Goal: Task Accomplishment & Management: Manage account settings

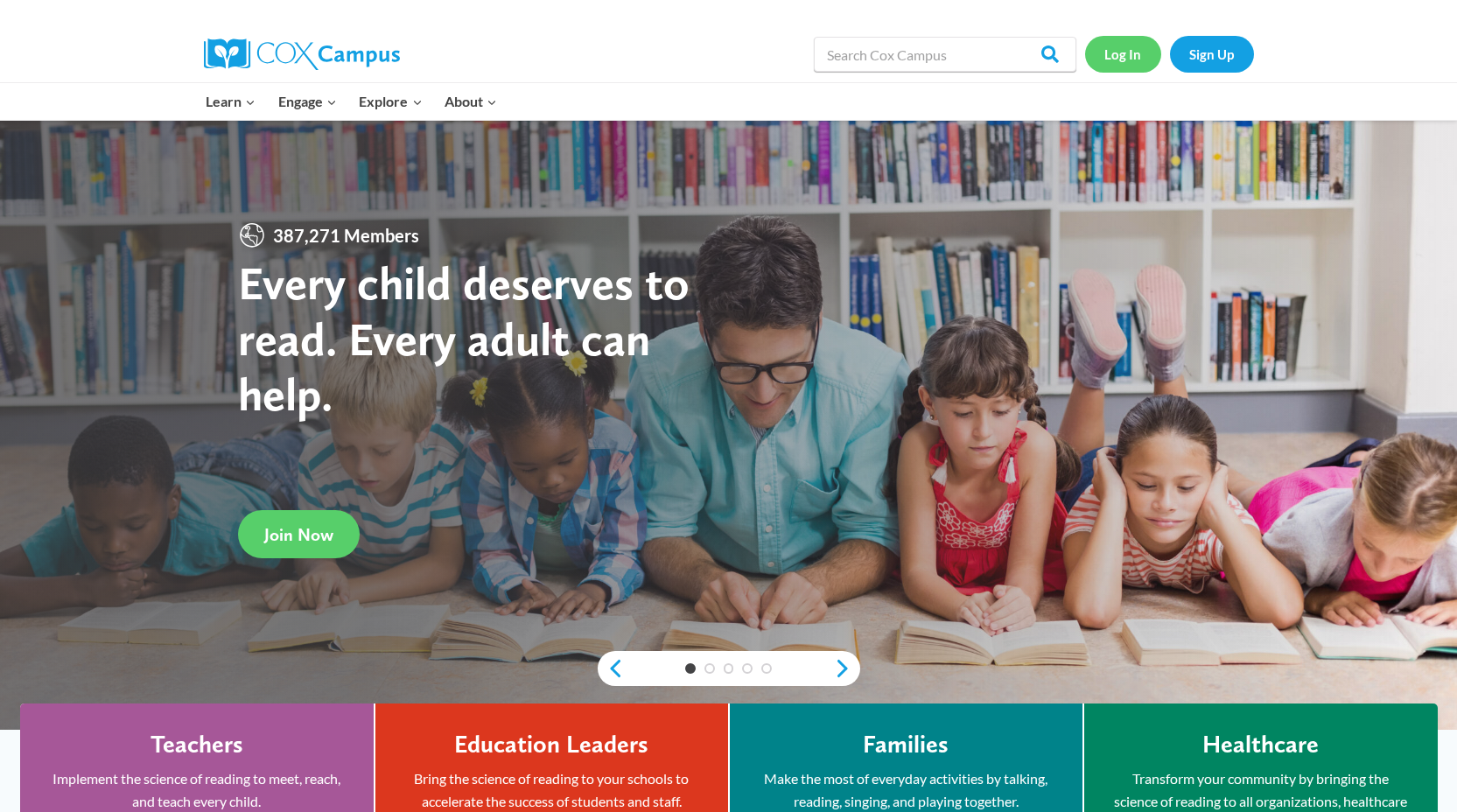
click at [1123, 54] on link "Log In" at bounding box center [1122, 53] width 76 height 36
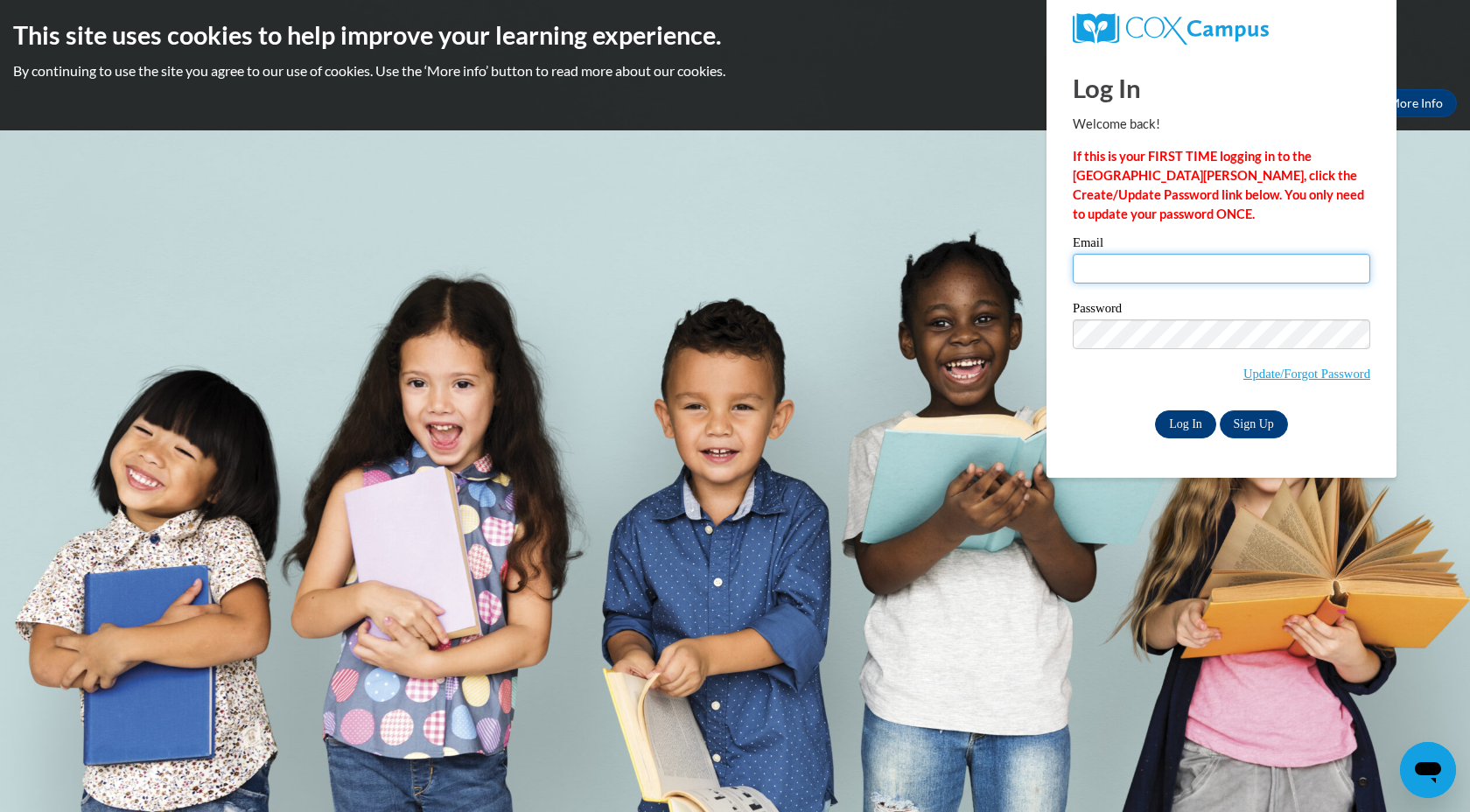
type input "scarr@mtsd.k12.wi.us"
click at [1195, 427] on input "Log In" at bounding box center [1185, 424] width 61 height 28
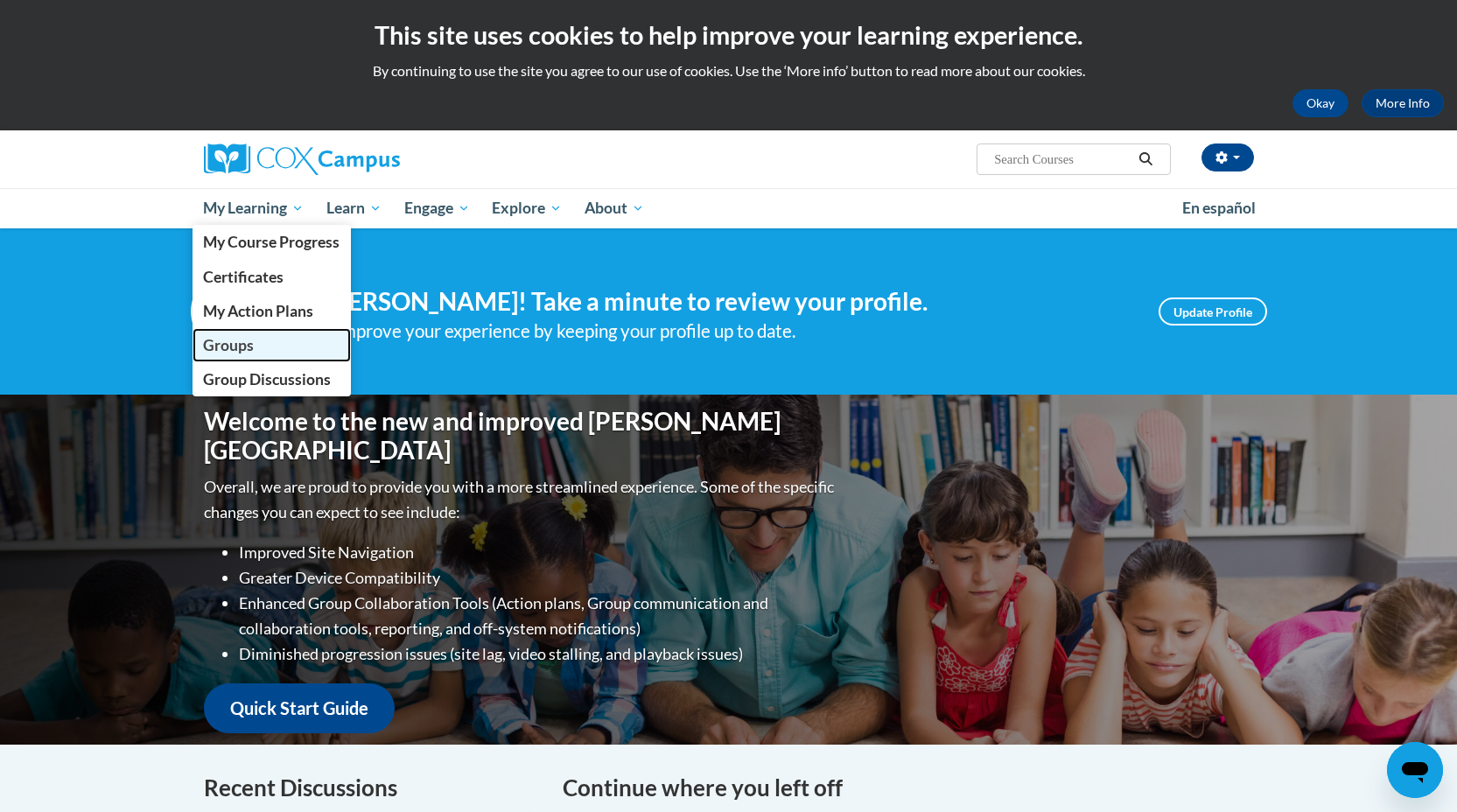
click at [252, 343] on span "Groups" at bounding box center [229, 345] width 51 height 18
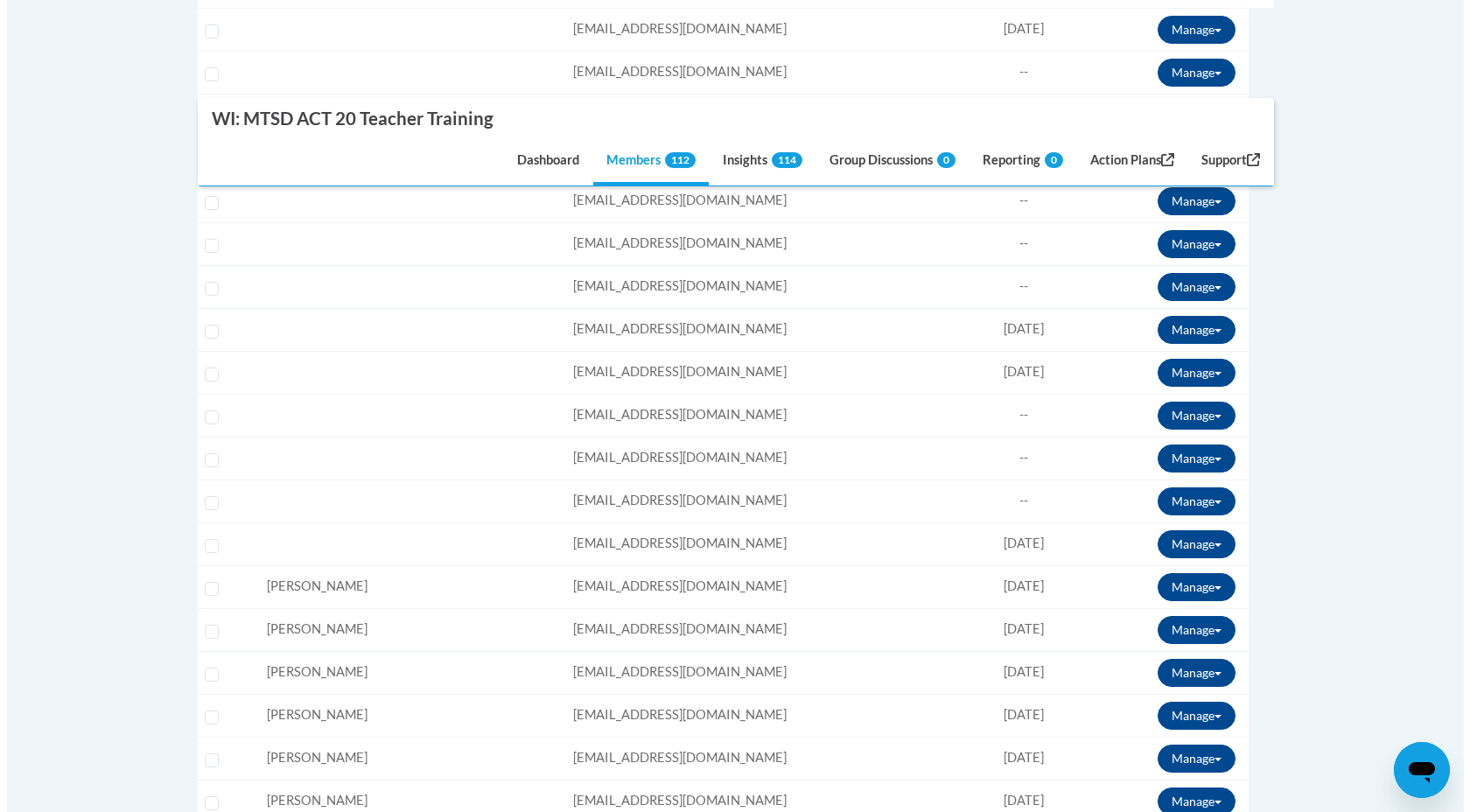
scroll to position [785, 0]
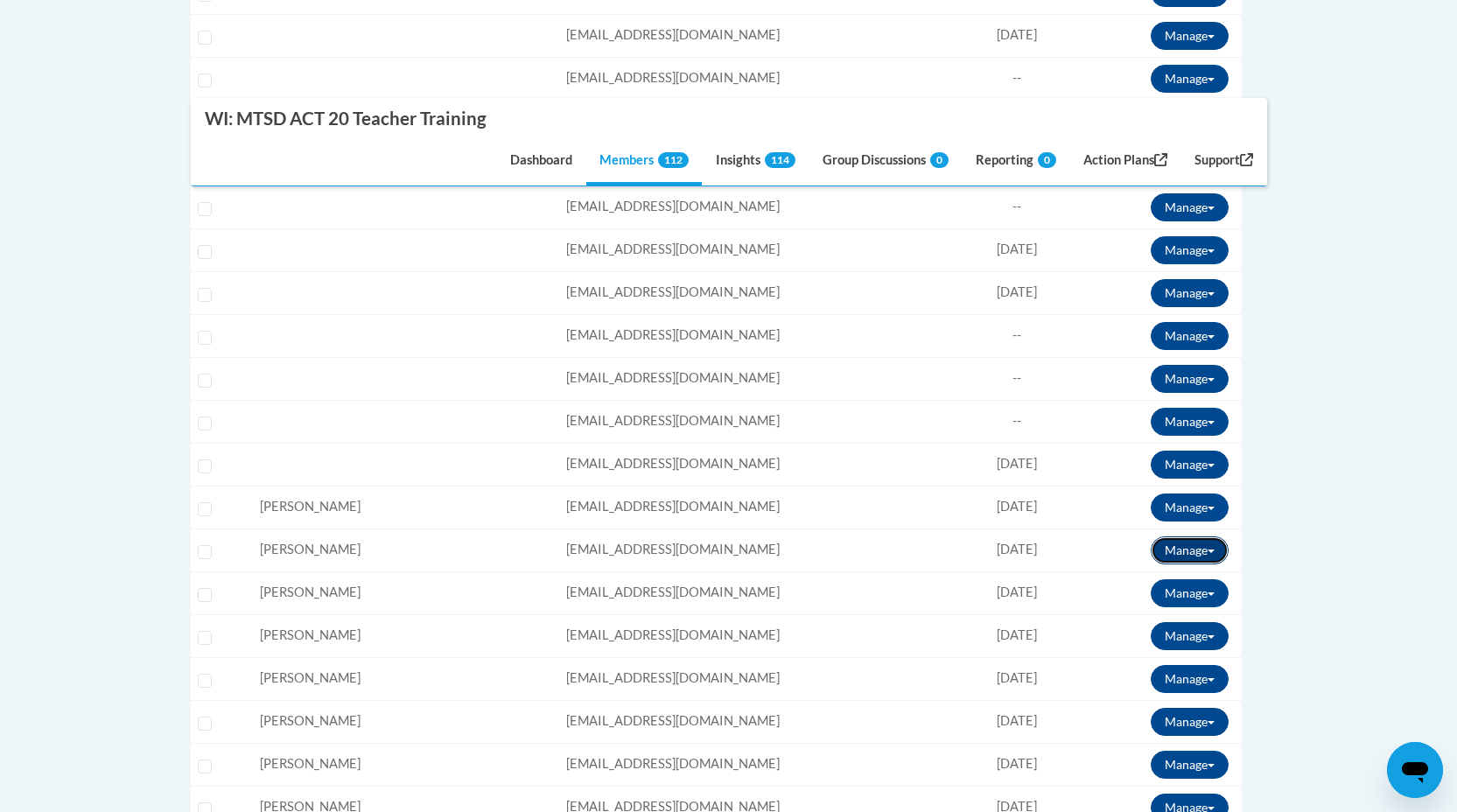
click at [1202, 550] on button "Manage" at bounding box center [1189, 550] width 78 height 28
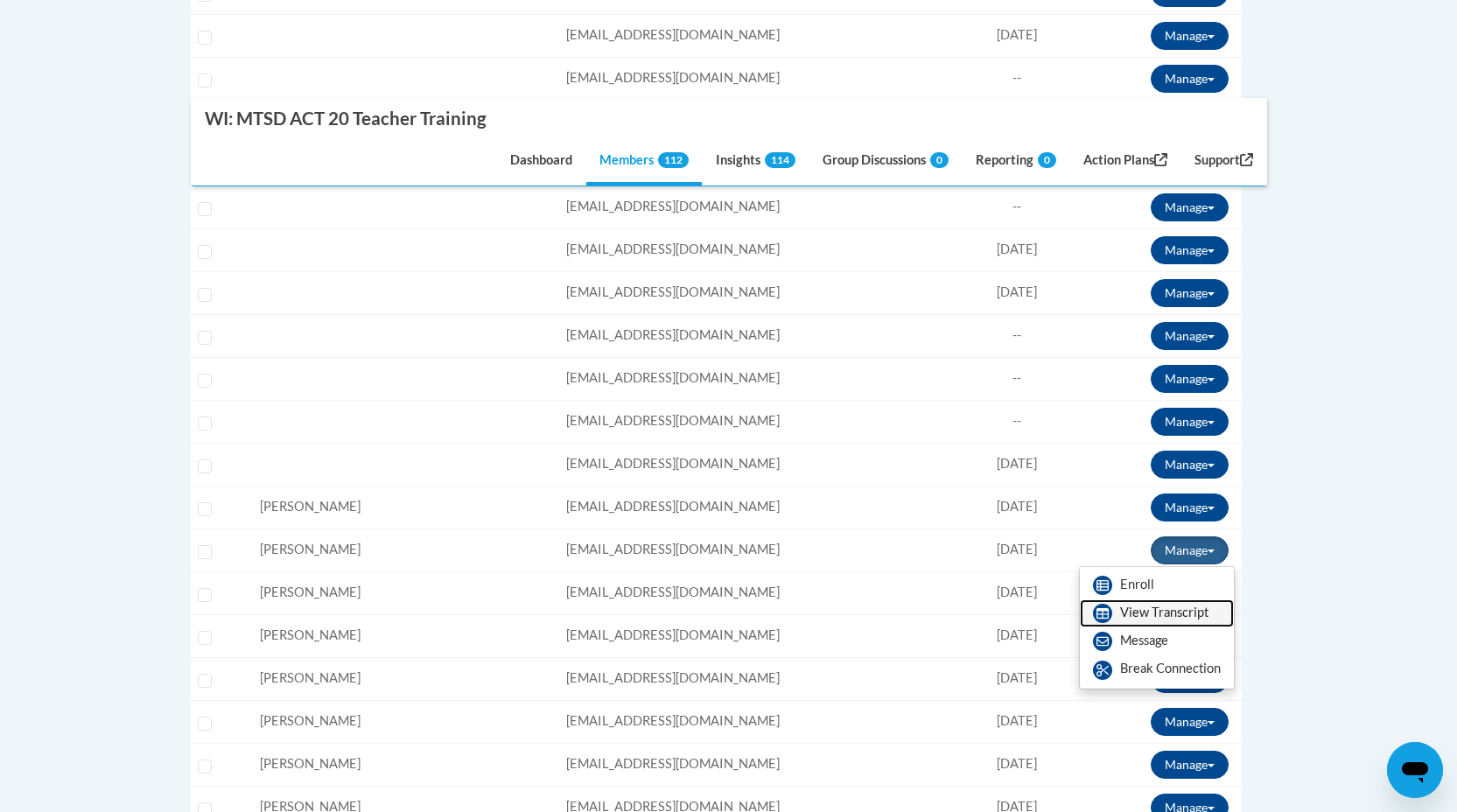
click at [1142, 604] on link "View Transcript" at bounding box center [1157, 613] width 154 height 28
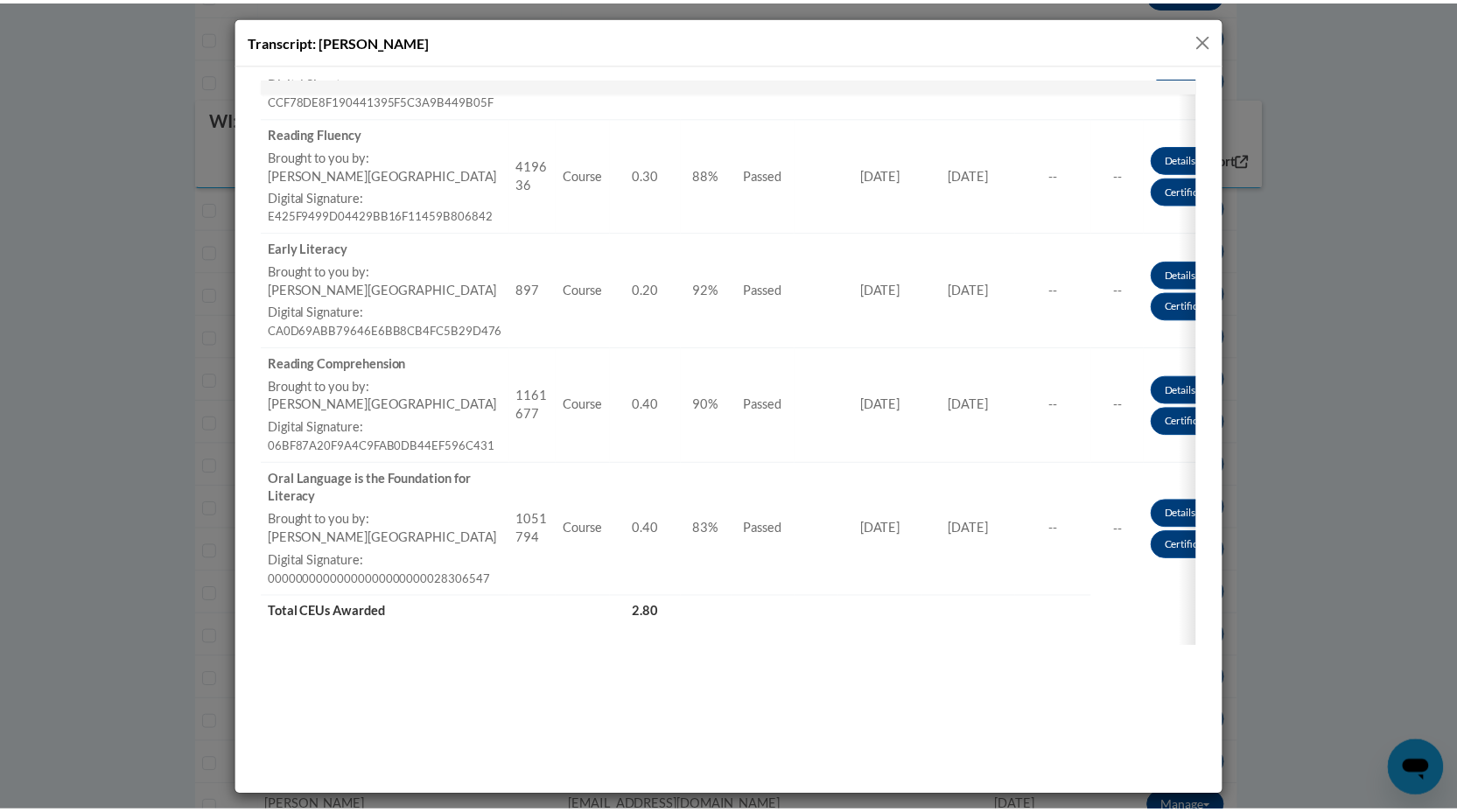
scroll to position [1307, 0]
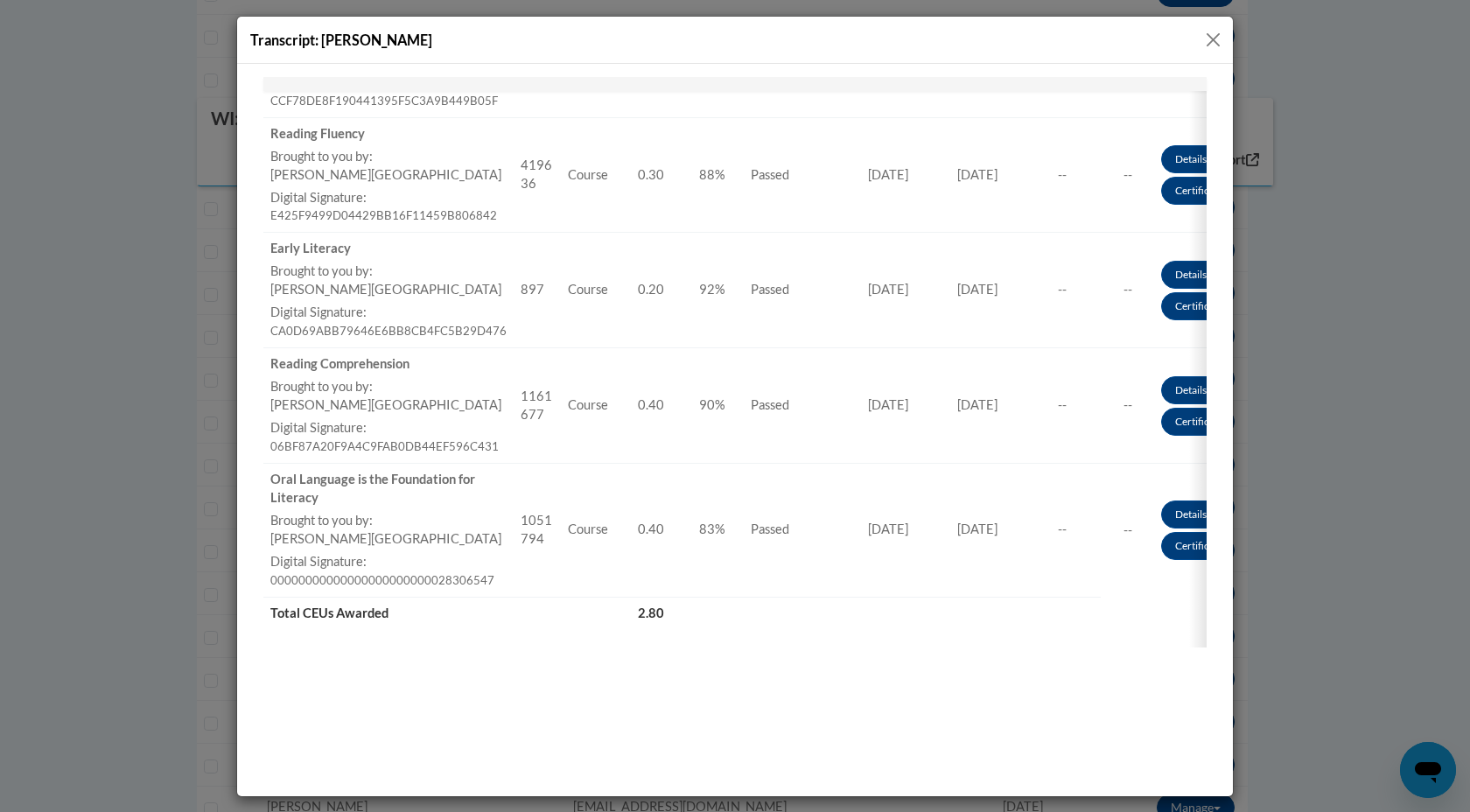
click at [1211, 38] on button "Close" at bounding box center [1214, 40] width 22 height 22
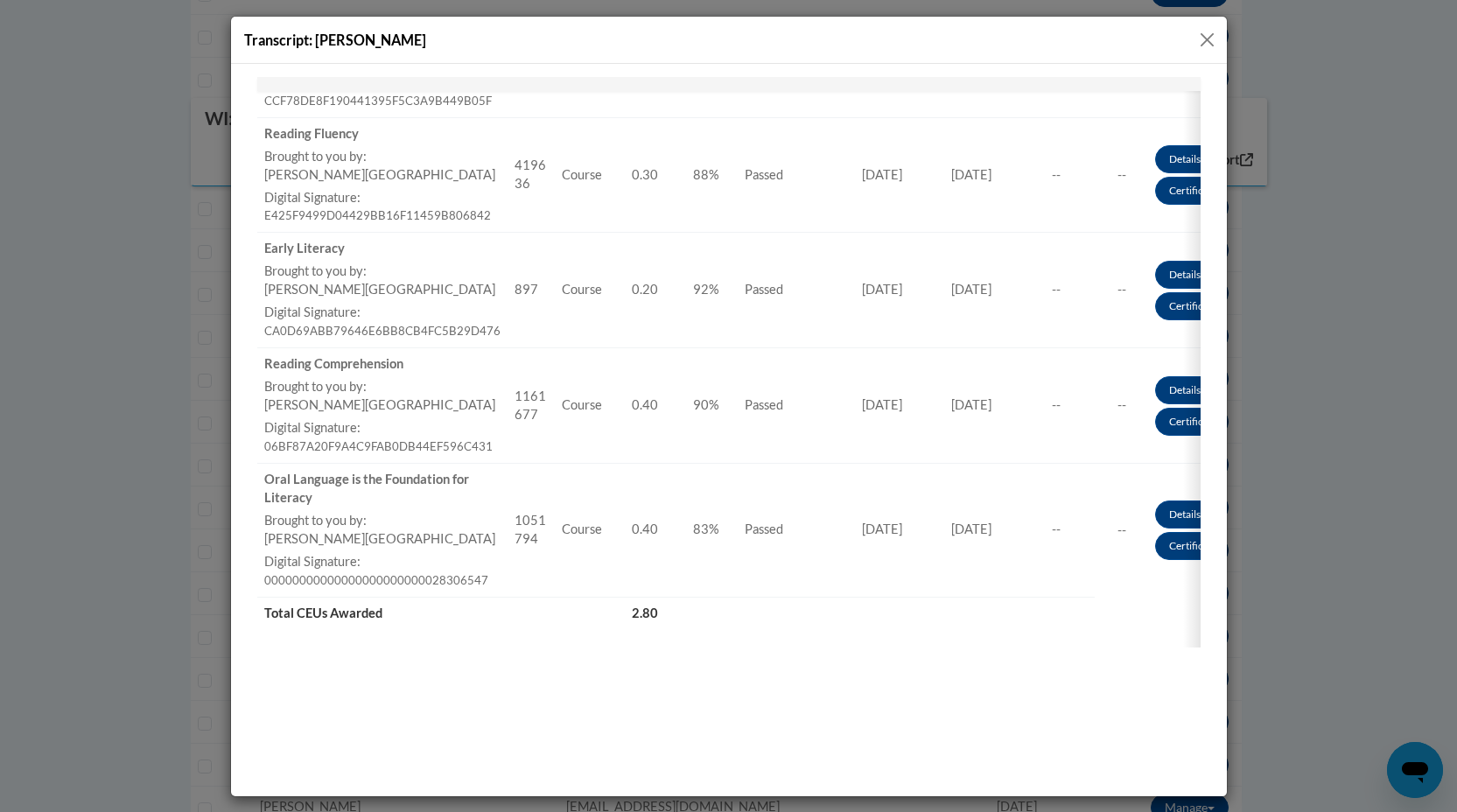
scroll to position [0, 0]
